Goal: Task Accomplishment & Management: Manage account settings

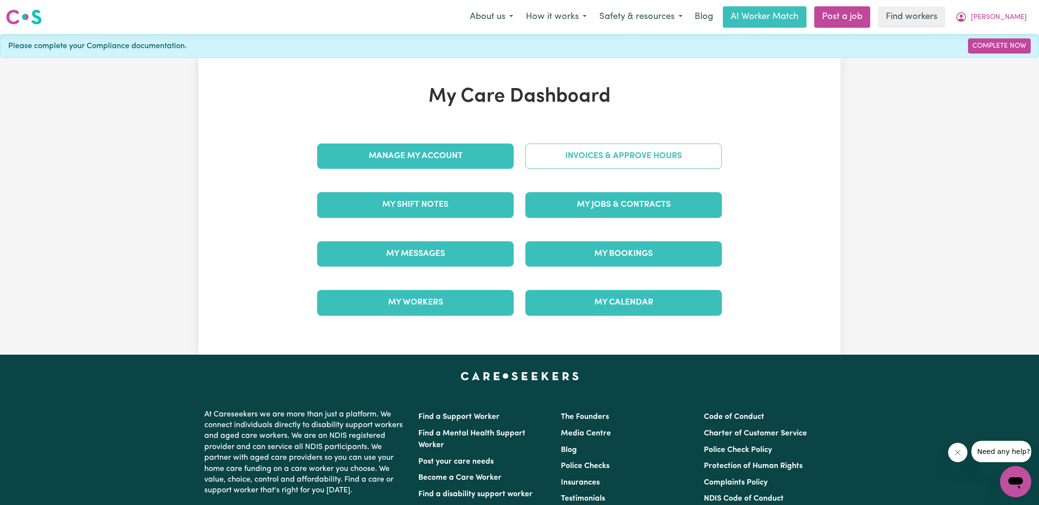
click at [533, 162] on link "Invoices & Approve Hours" at bounding box center [623, 155] width 196 height 25
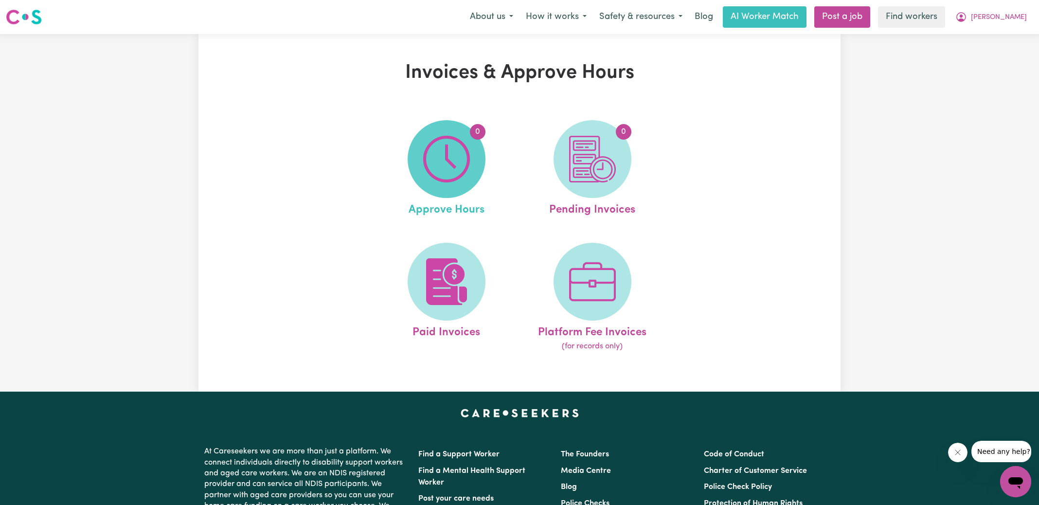
click at [455, 163] on img at bounding box center [446, 159] width 47 height 47
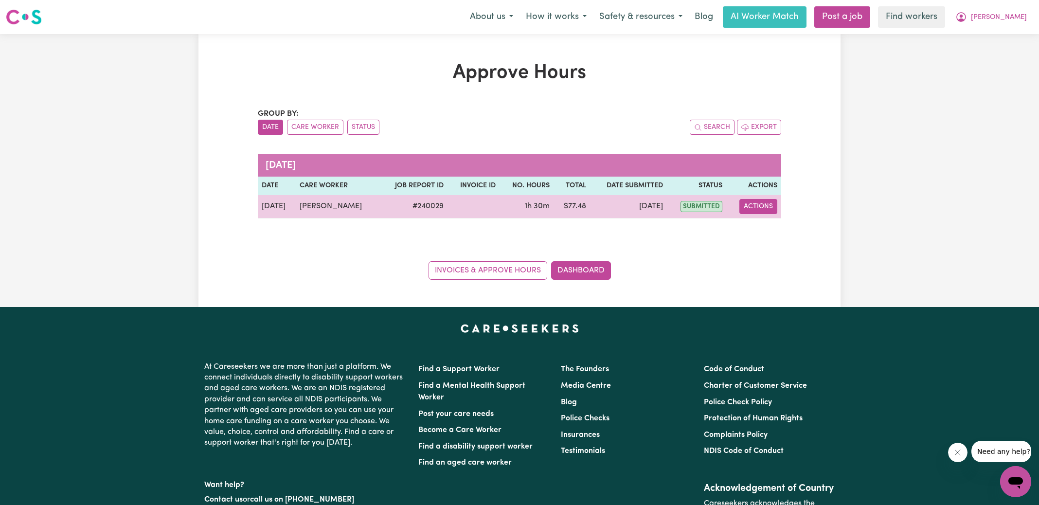
click at [762, 206] on button "Actions" at bounding box center [758, 206] width 38 height 15
drag, startPoint x: 765, startPoint y: 212, endPoint x: 778, endPoint y: 232, distance: 24.5
click at [778, 232] on link "View Job Report" at bounding box center [781, 228] width 83 height 19
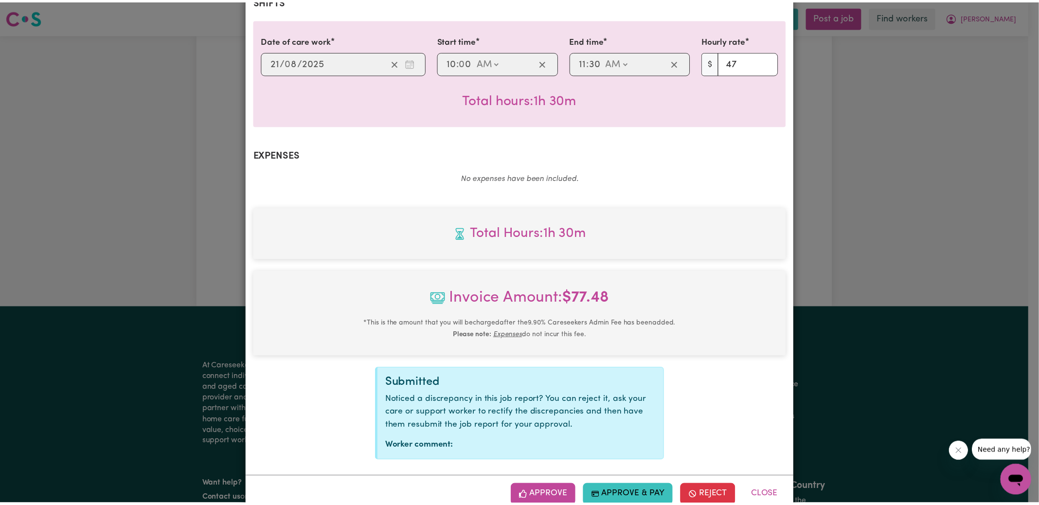
scroll to position [244, 0]
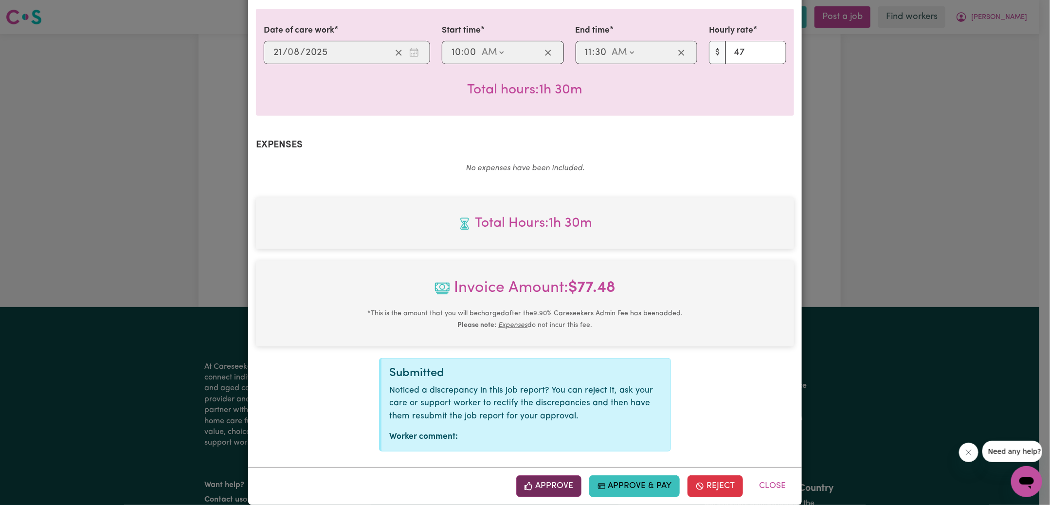
click at [561, 477] on button "Approve" at bounding box center [548, 485] width 65 height 21
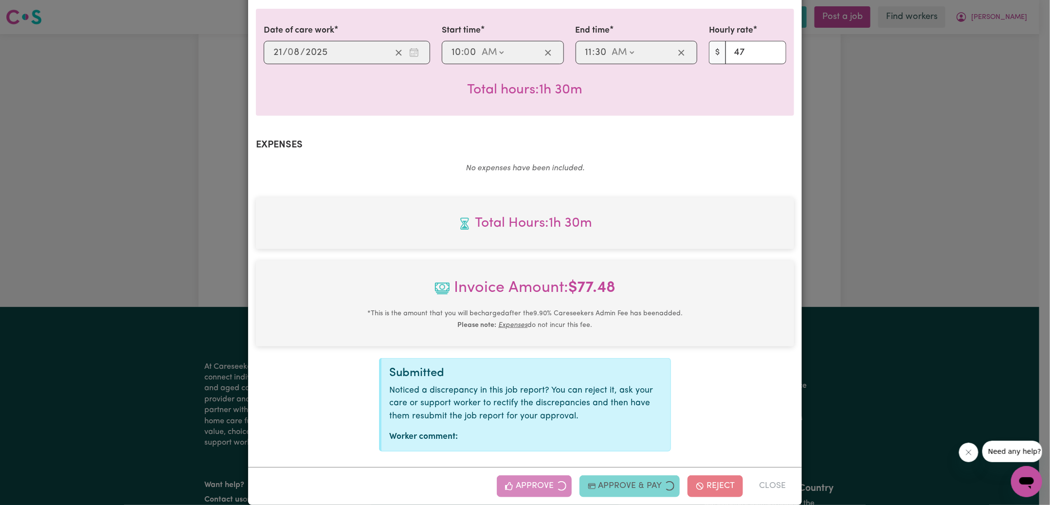
click at [854, 230] on div "Job Report # 240029 - [PERSON_NAME] Summary Job report # 240029 Client name: [P…" at bounding box center [525, 252] width 1050 height 505
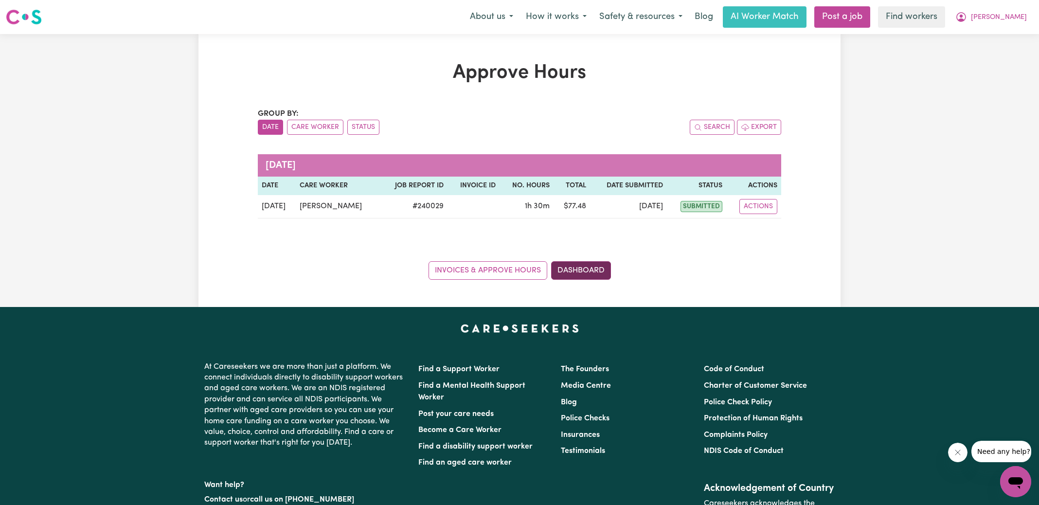
click at [584, 269] on link "Dashboard" at bounding box center [581, 270] width 60 height 18
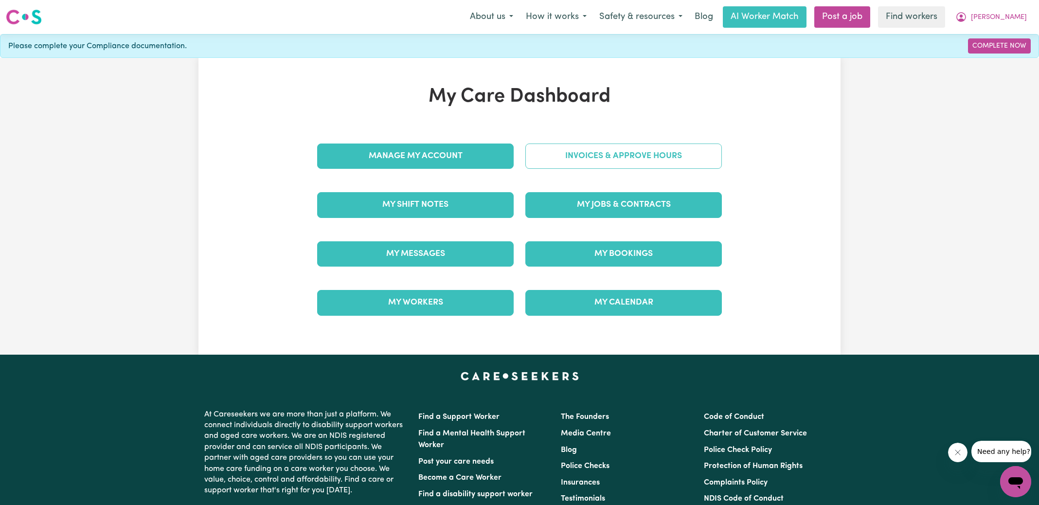
click at [582, 158] on link "Invoices & Approve Hours" at bounding box center [623, 155] width 196 height 25
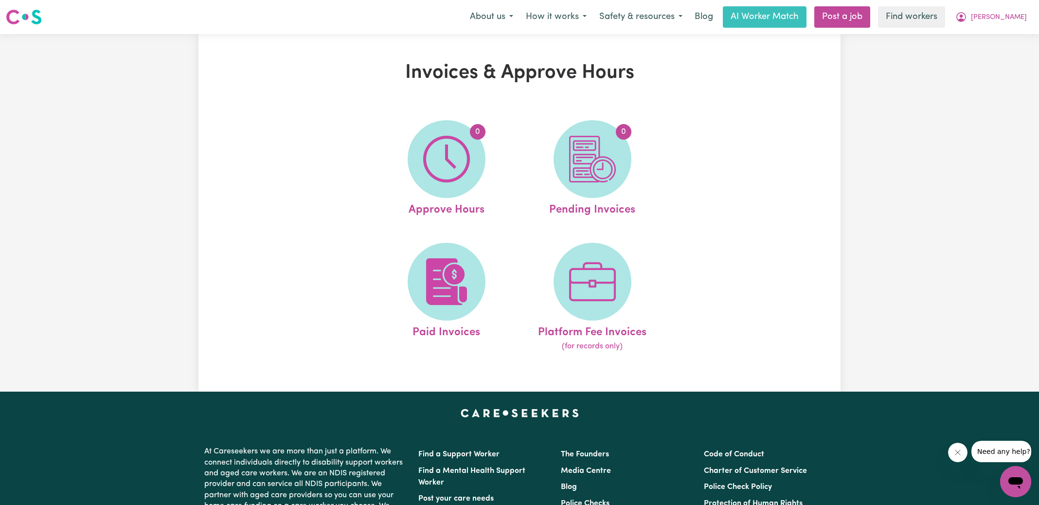
click at [582, 158] on img at bounding box center [592, 159] width 47 height 47
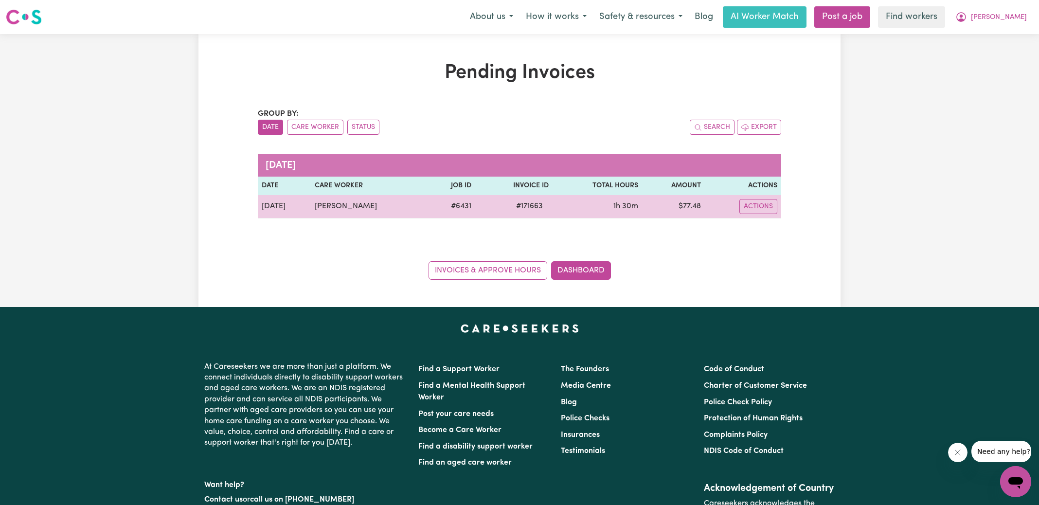
click at [530, 205] on span "# 171663" at bounding box center [529, 206] width 38 height 12
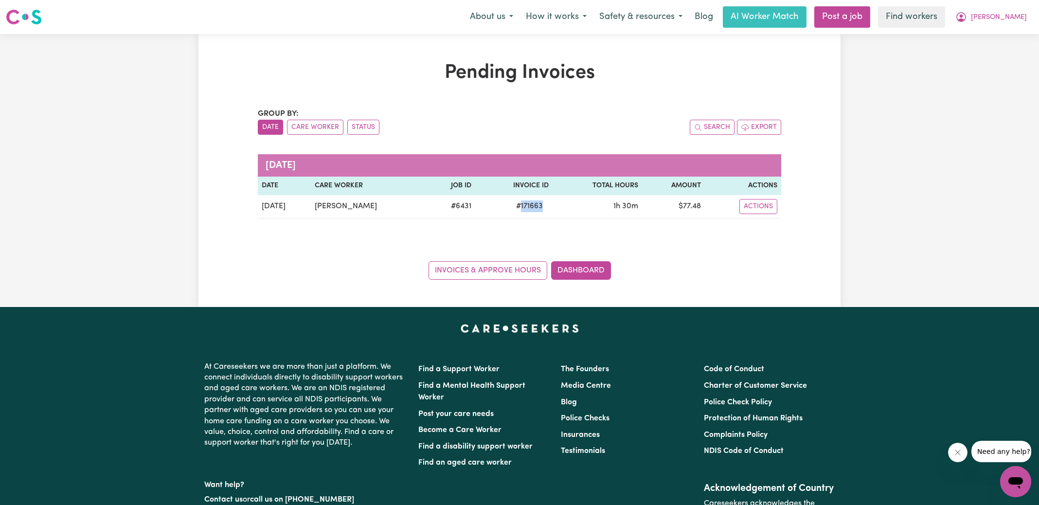
copy span "171663"
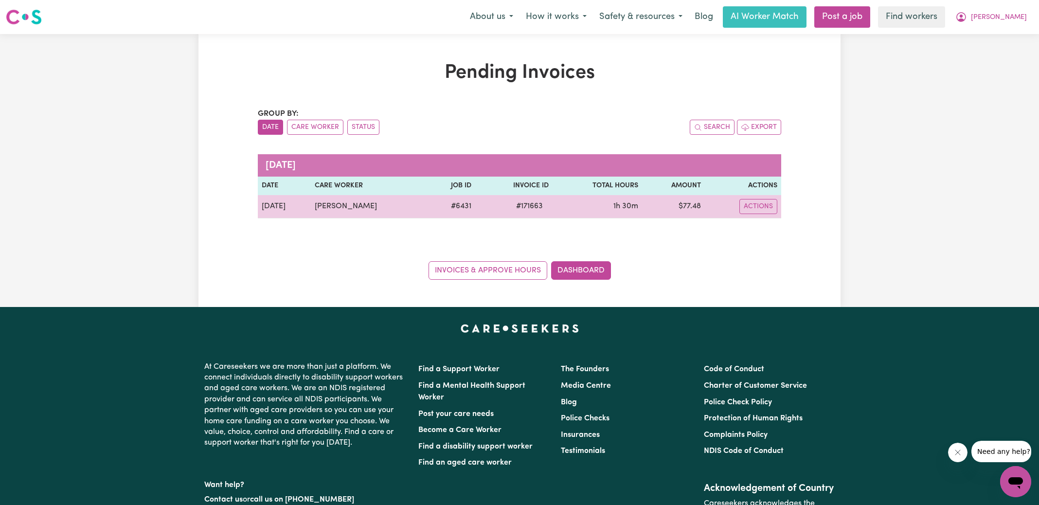
click at [696, 208] on td "$ 77.48" at bounding box center [673, 206] width 63 height 23
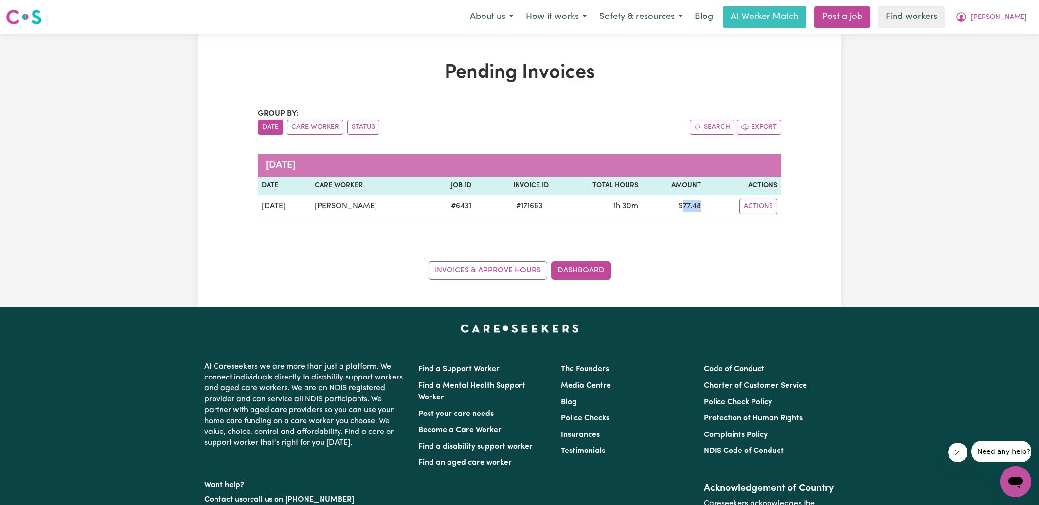
copy td "77.48"
click at [1010, 19] on span "[PERSON_NAME]" at bounding box center [999, 17] width 56 height 11
click at [997, 55] on link "Logout" at bounding box center [994, 56] width 77 height 18
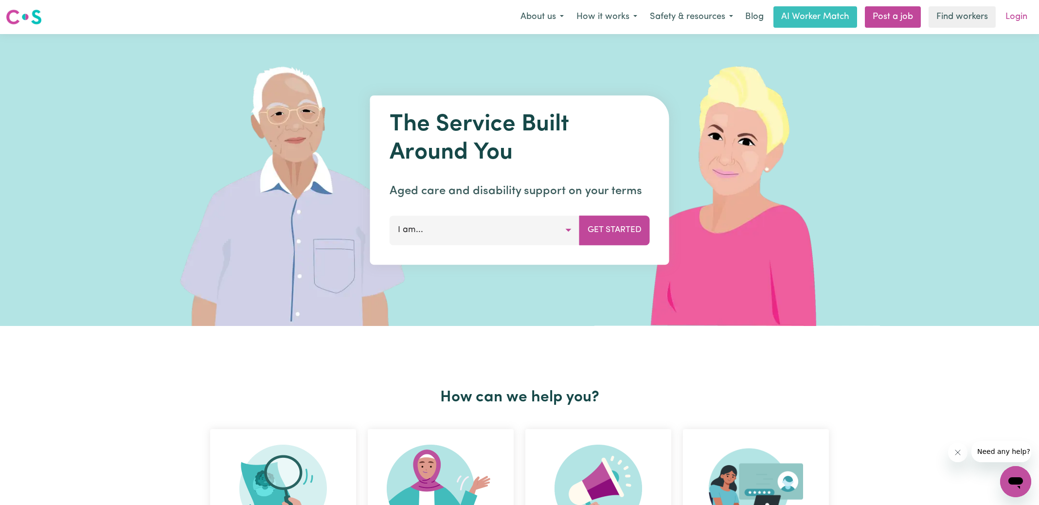
click at [1014, 20] on link "Login" at bounding box center [1016, 16] width 34 height 21
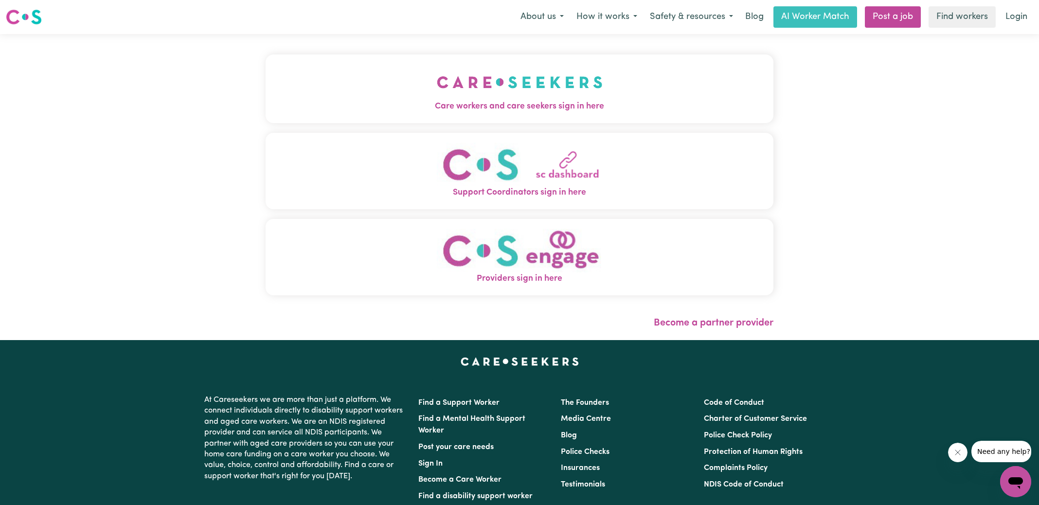
click at [406, 89] on button "Care workers and care seekers sign in here" at bounding box center [520, 88] width 508 height 68
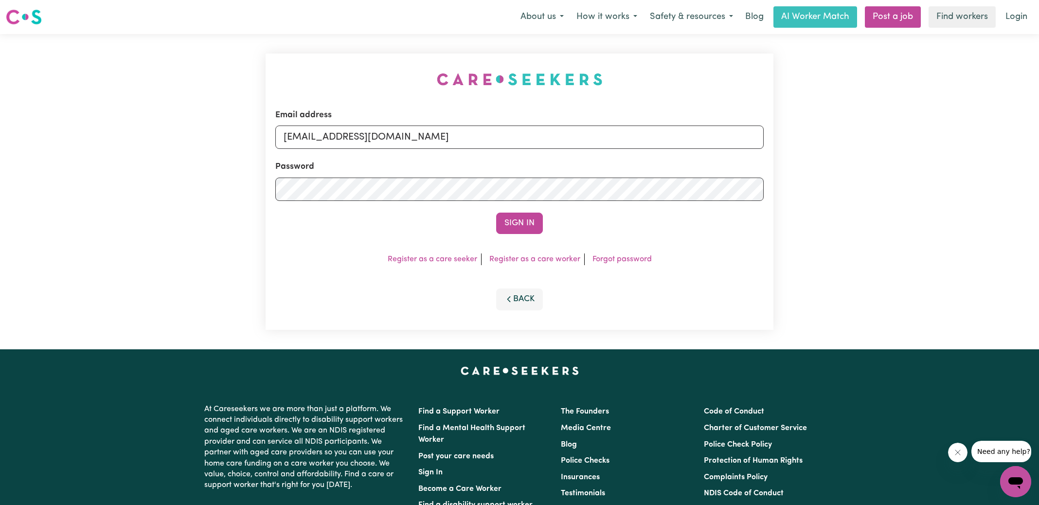
drag, startPoint x: 316, startPoint y: 79, endPoint x: 332, endPoint y: 81, distance: 16.1
click at [315, 79] on div "Email address [EMAIL_ADDRESS][DOMAIN_NAME] Password Sign In Register as a care …" at bounding box center [519, 191] width 519 height 315
drag, startPoint x: 334, startPoint y: 138, endPoint x: 806, endPoint y: 211, distance: 478.4
click at [806, 211] on div "Email address [EMAIL_ADDRESS][DOMAIN_NAME] Password Sign In Register as a care …" at bounding box center [519, 191] width 1039 height 315
type input "[EMAIL_ADDRESS][DOMAIN_NAME]"
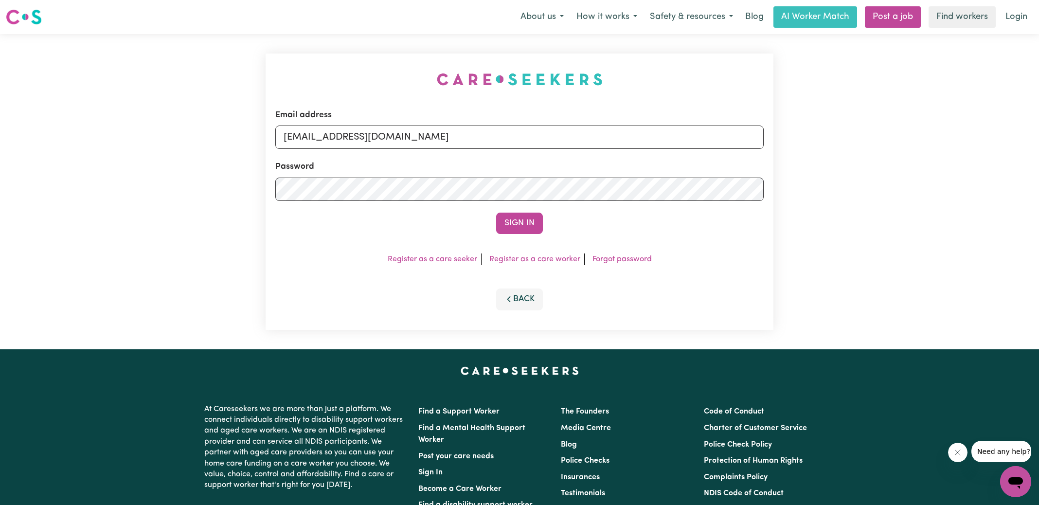
click at [496, 213] on button "Sign In" at bounding box center [519, 223] width 47 height 21
